Goal: Task Accomplishment & Management: Manage account settings

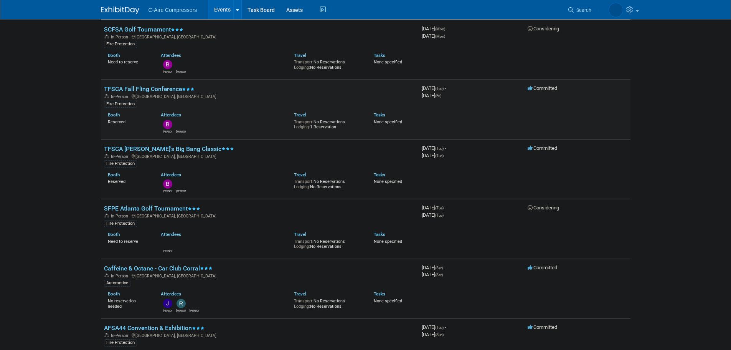
scroll to position [77, 0]
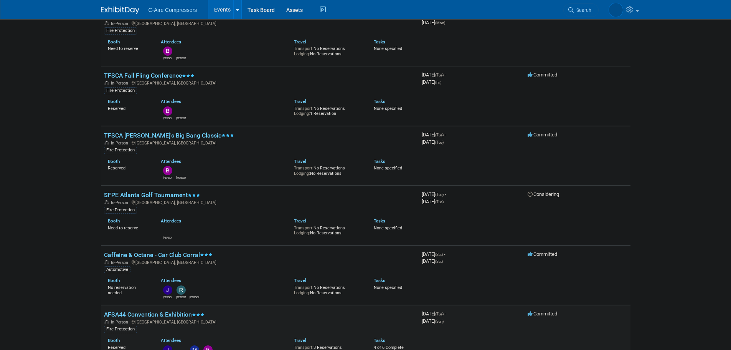
click at [140, 317] on link "AFSA44 Convention & Exhibition" at bounding box center [154, 313] width 101 height 7
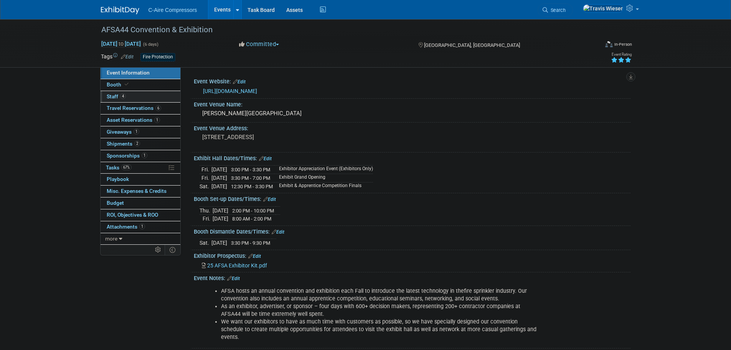
click at [135, 97] on link "4 Staff 4" at bounding box center [141, 97] width 80 height 12
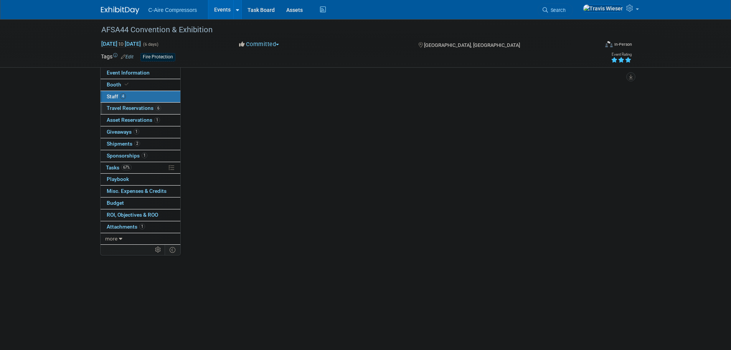
click at [137, 107] on span "Travel Reservations 6" at bounding box center [134, 108] width 54 height 6
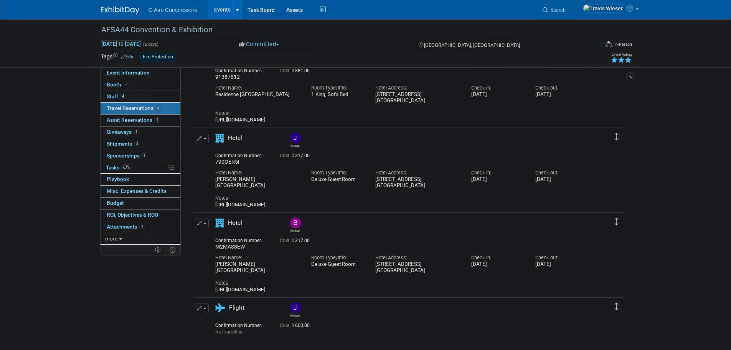
scroll to position [115, 0]
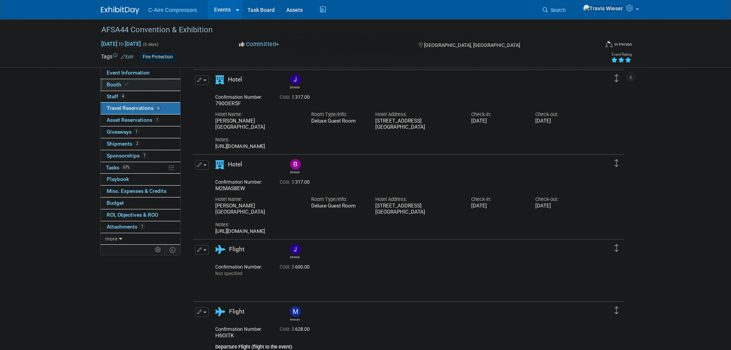
click at [144, 88] on link "Booth" at bounding box center [141, 85] width 80 height 12
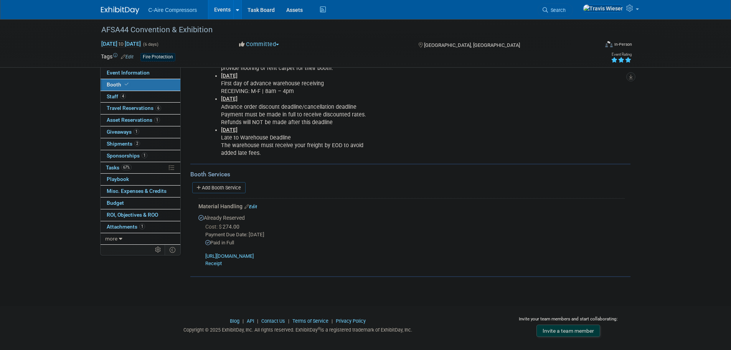
click at [248, 205] on icon at bounding box center [246, 206] width 5 height 4
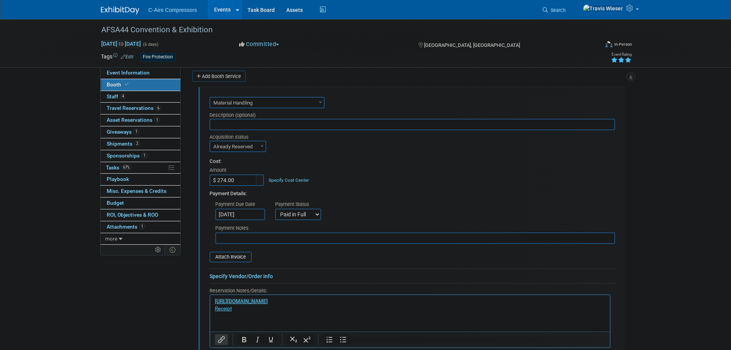
click at [239, 180] on input "$ 274.00" at bounding box center [234, 180] width 48 height 12
type input "$ 410.00"
click at [381, 170] on div "Cost: Amount $ 410.00 Specify Cost Center Cost Center -- Not Specified --" at bounding box center [413, 172] width 406 height 28
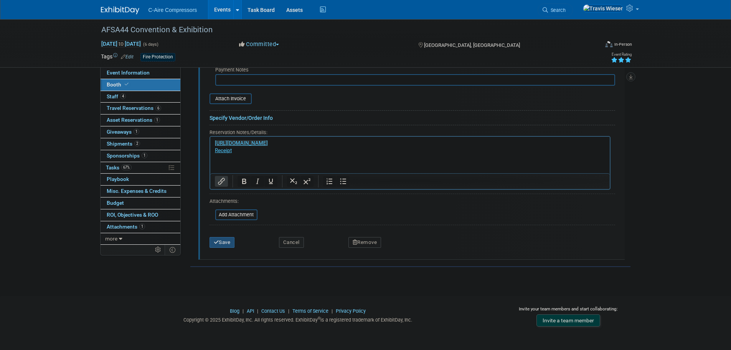
click at [224, 241] on button "Save" at bounding box center [222, 242] width 25 height 11
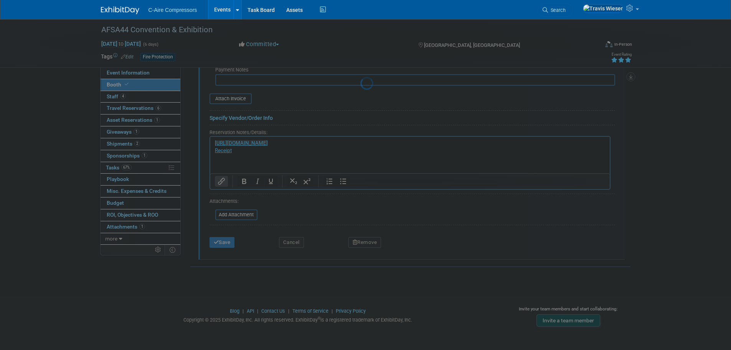
scroll to position [163, 0]
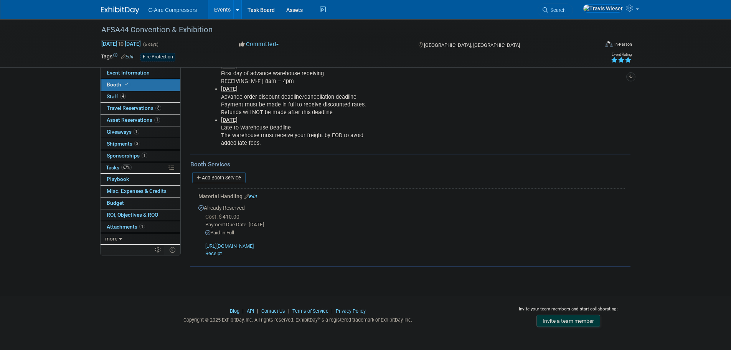
click at [35, 158] on div "AFSA44 Convention & Exhibition Oct 14, 2025 to Oct 19, 2025 (6 days) Oct 14, 20…" at bounding box center [365, 69] width 731 height 426
click at [224, 6] on link "Events" at bounding box center [222, 9] width 28 height 19
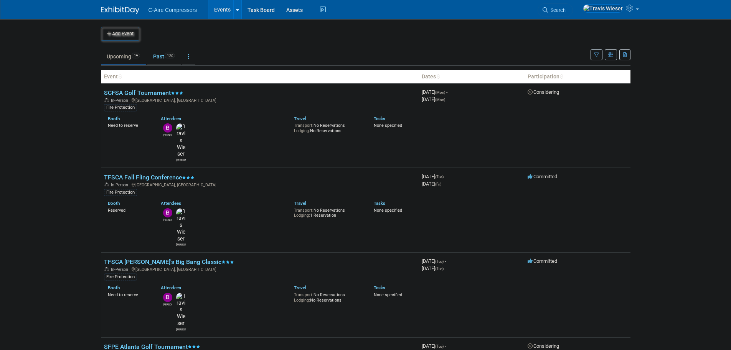
click at [79, 90] on body "C-Aire Compressors Events Add Event Bulk Upload Events Shareable Event Boards R…" at bounding box center [365, 175] width 731 height 350
